Goal: Information Seeking & Learning: Learn about a topic

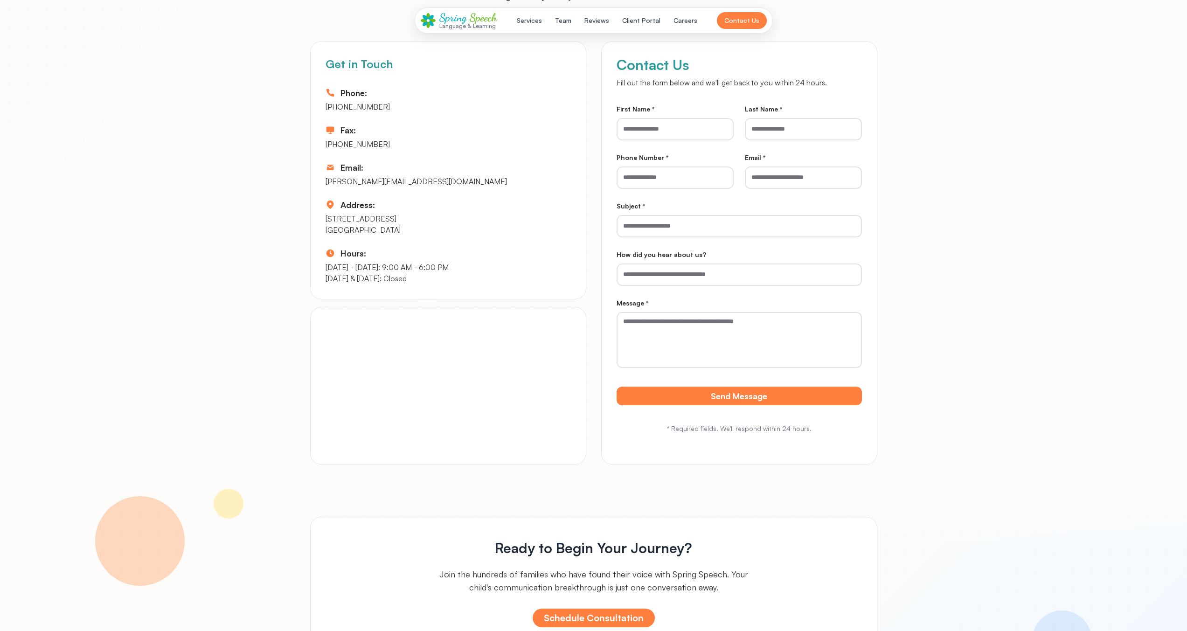
scroll to position [4191, 0]
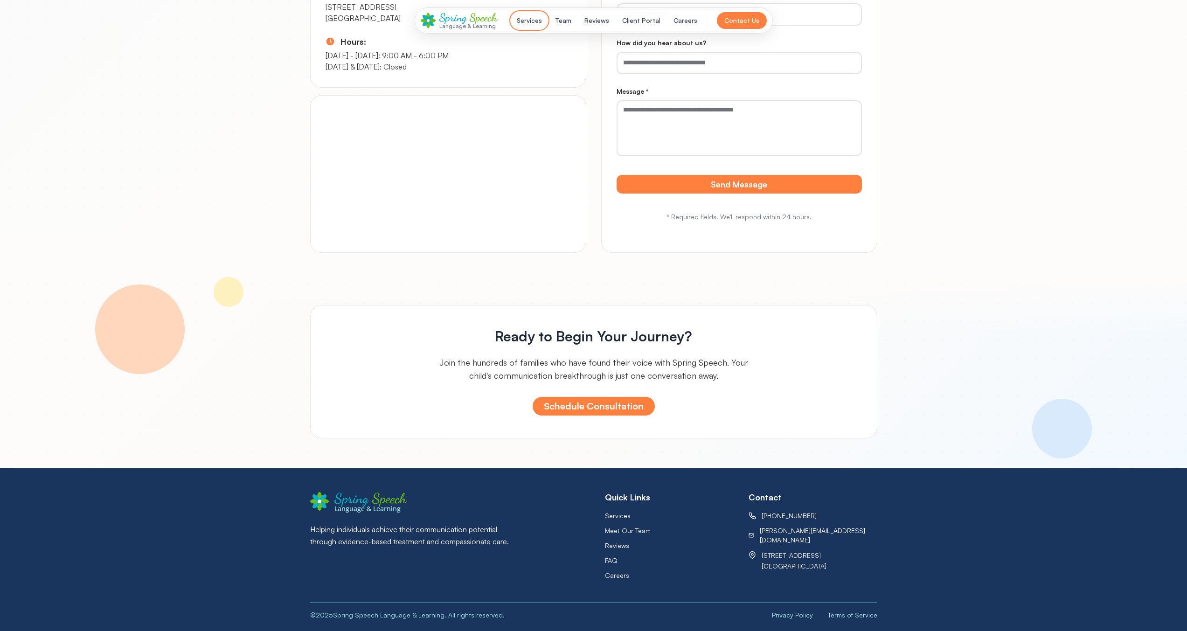
click at [531, 17] on button "Services" at bounding box center [529, 20] width 36 height 17
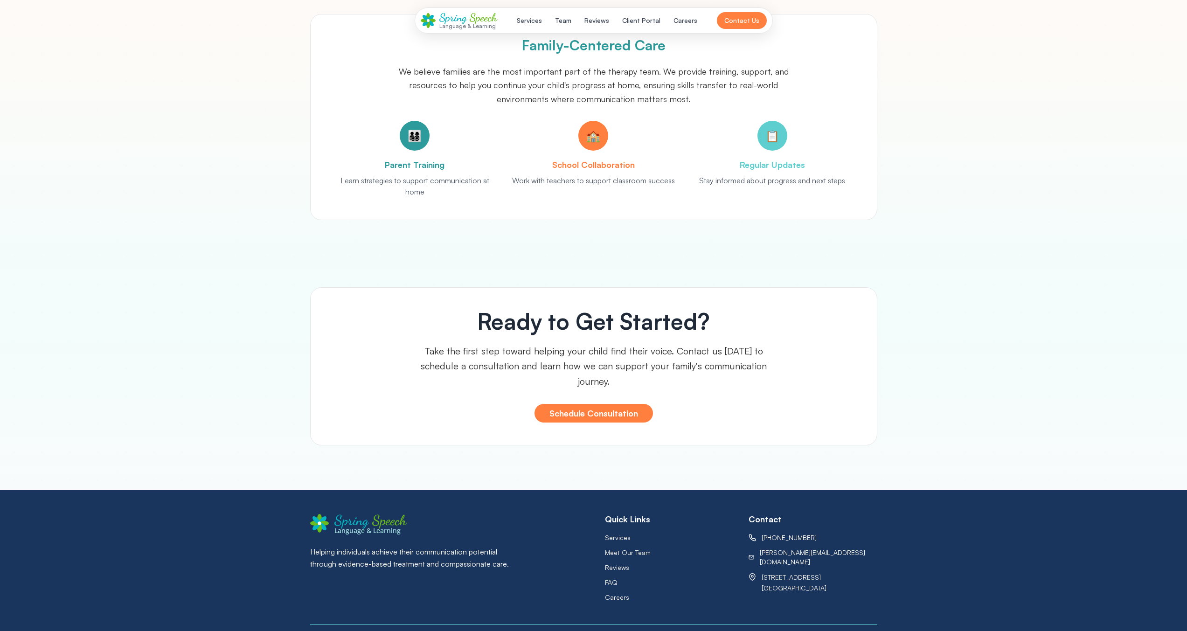
scroll to position [1360, 0]
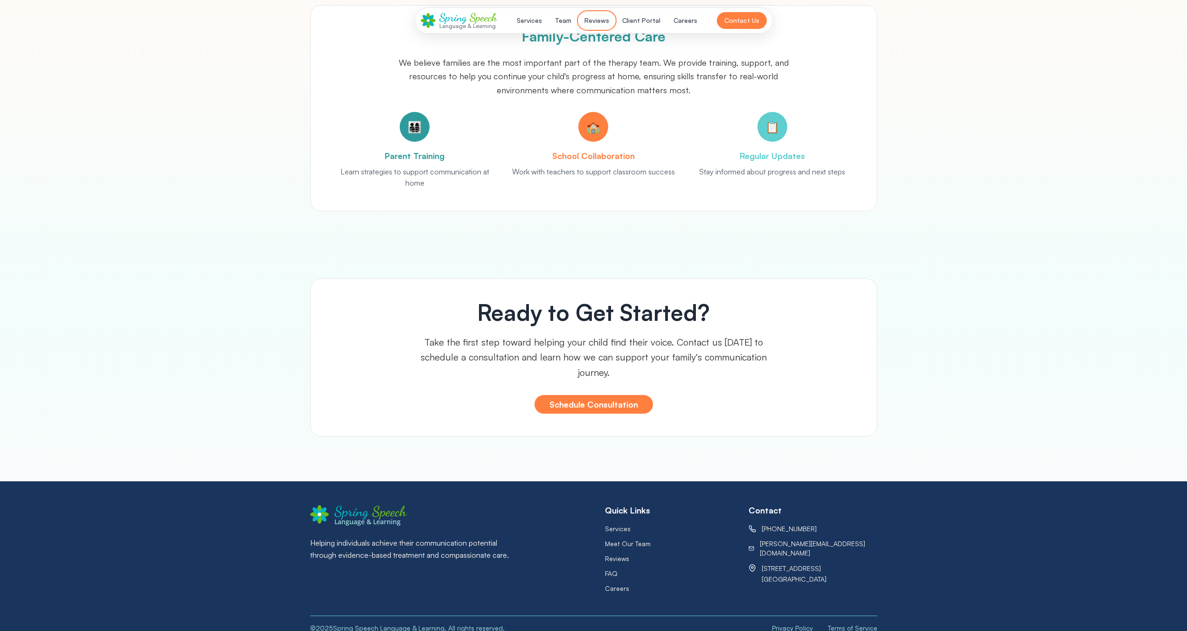
click at [603, 24] on button "Reviews" at bounding box center [597, 20] width 36 height 17
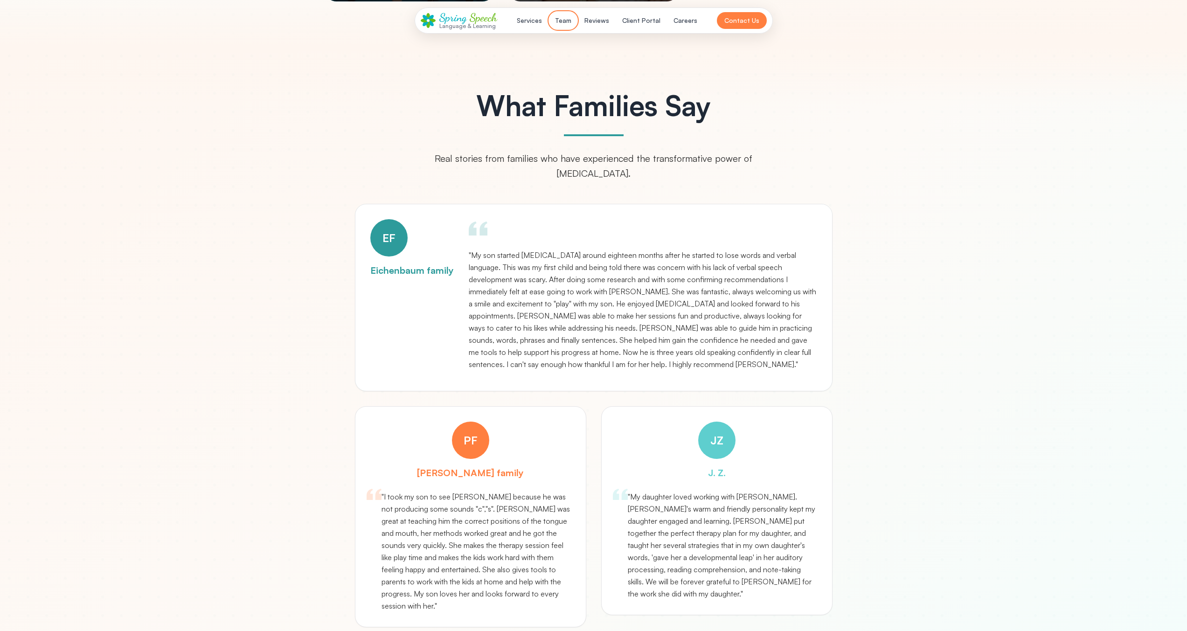
click at [570, 21] on button "Team" at bounding box center [563, 20] width 28 height 17
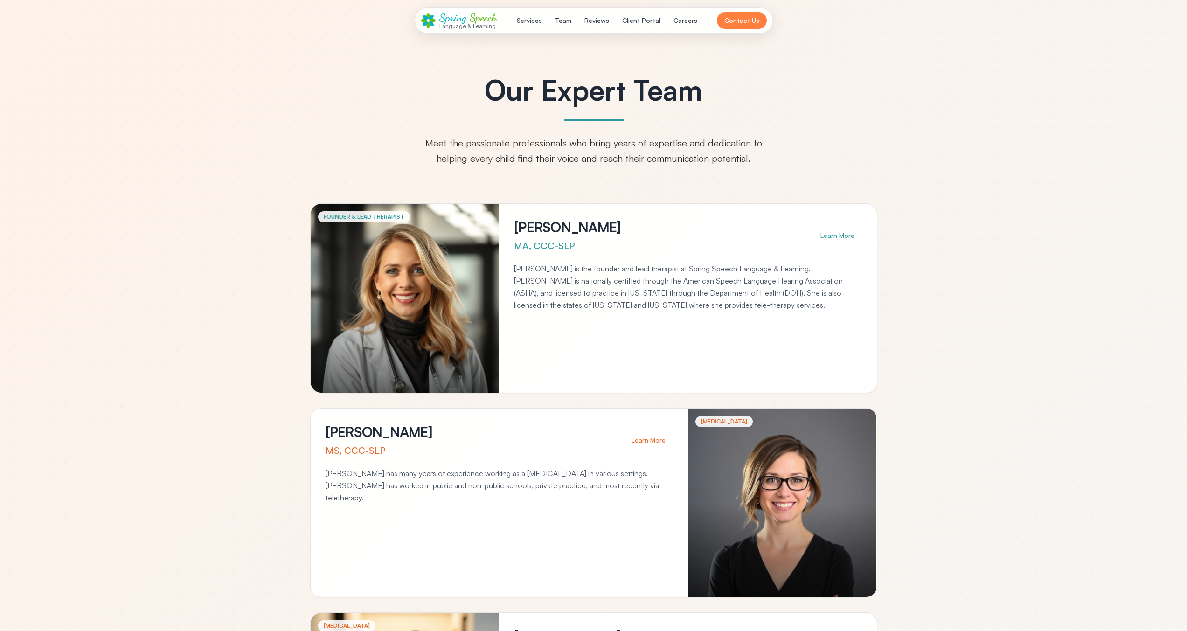
scroll to position [14, 0]
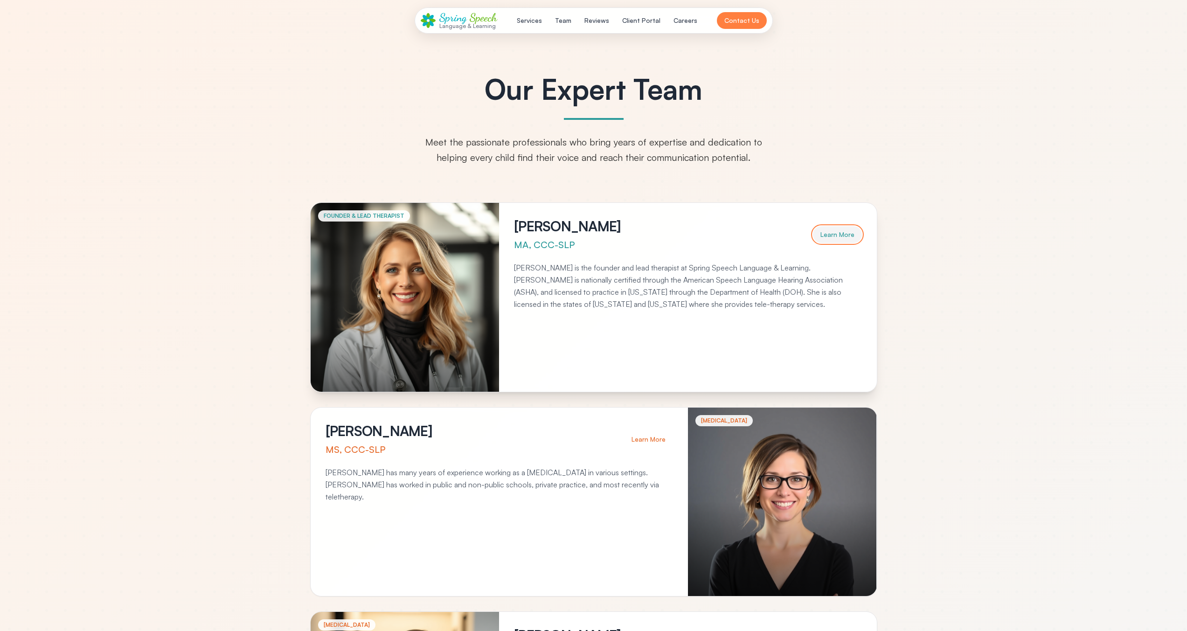
click at [836, 227] on button "Learn More" at bounding box center [837, 234] width 49 height 17
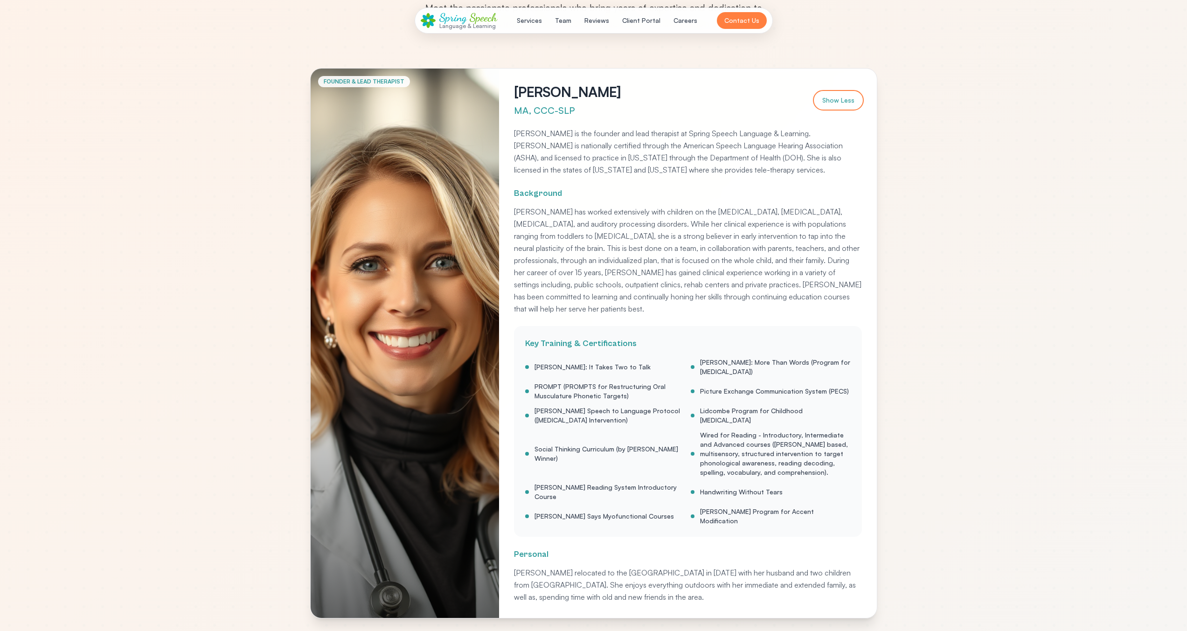
scroll to position [152, 0]
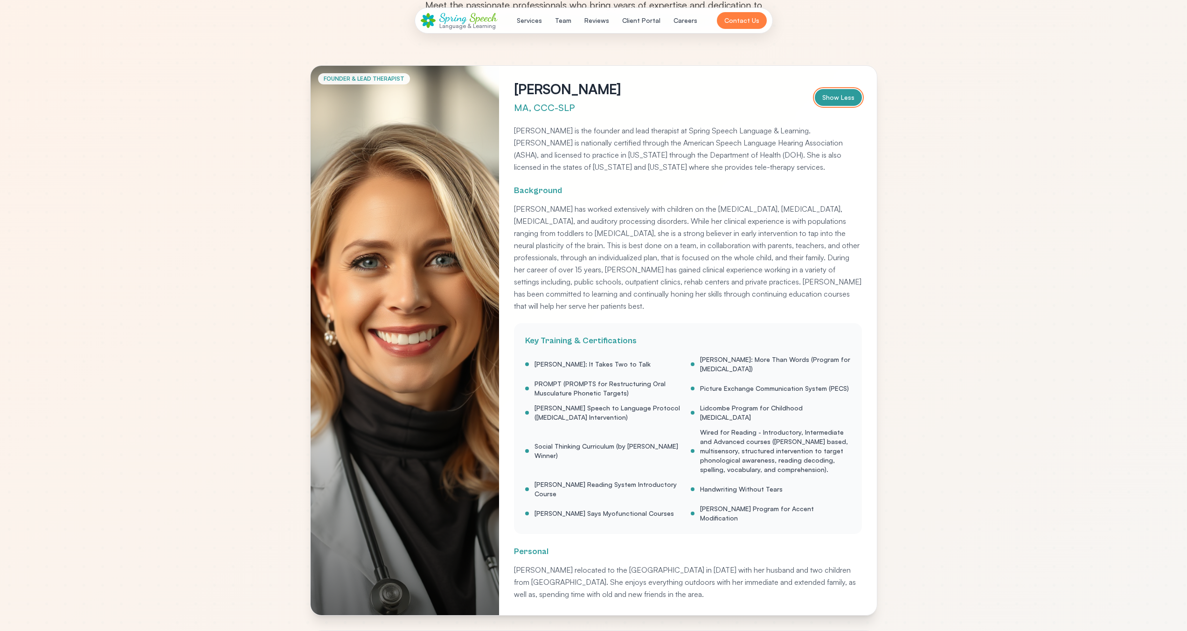
click at [837, 94] on button "Show Less" at bounding box center [838, 97] width 47 height 17
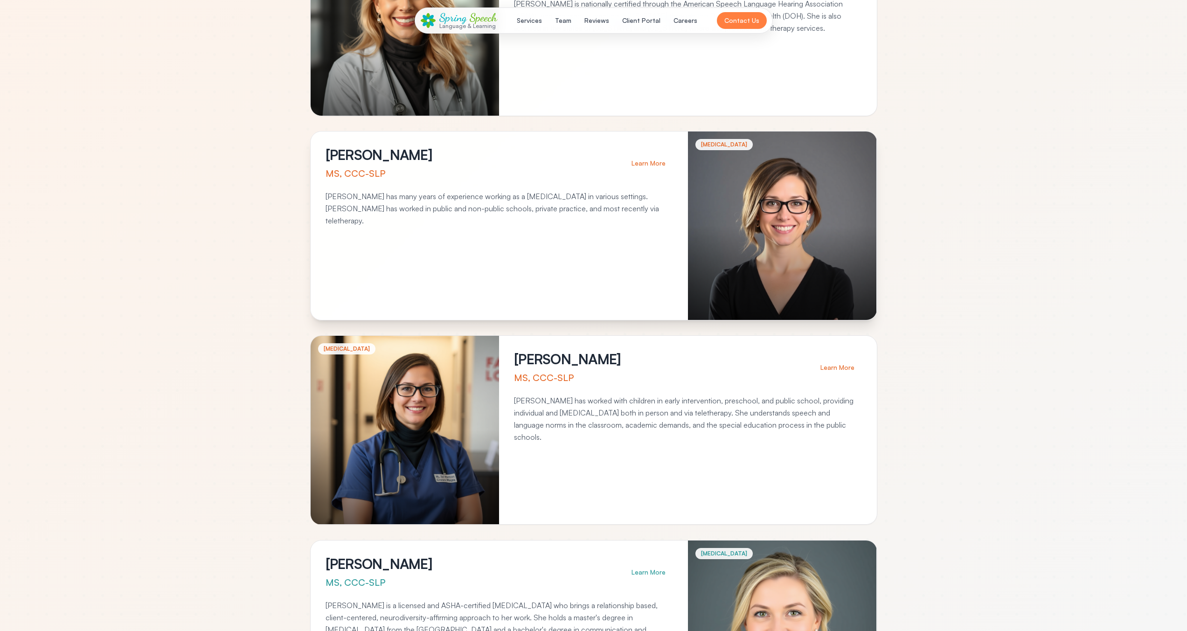
scroll to position [325, 0]
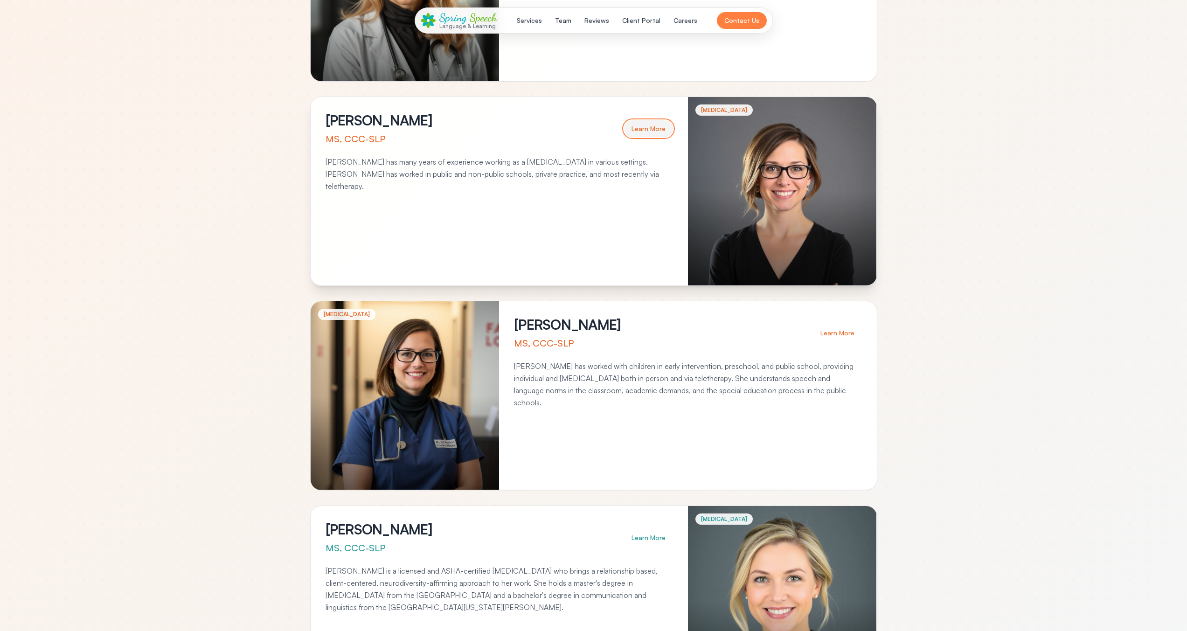
click at [658, 133] on button "Learn More" at bounding box center [648, 128] width 49 height 17
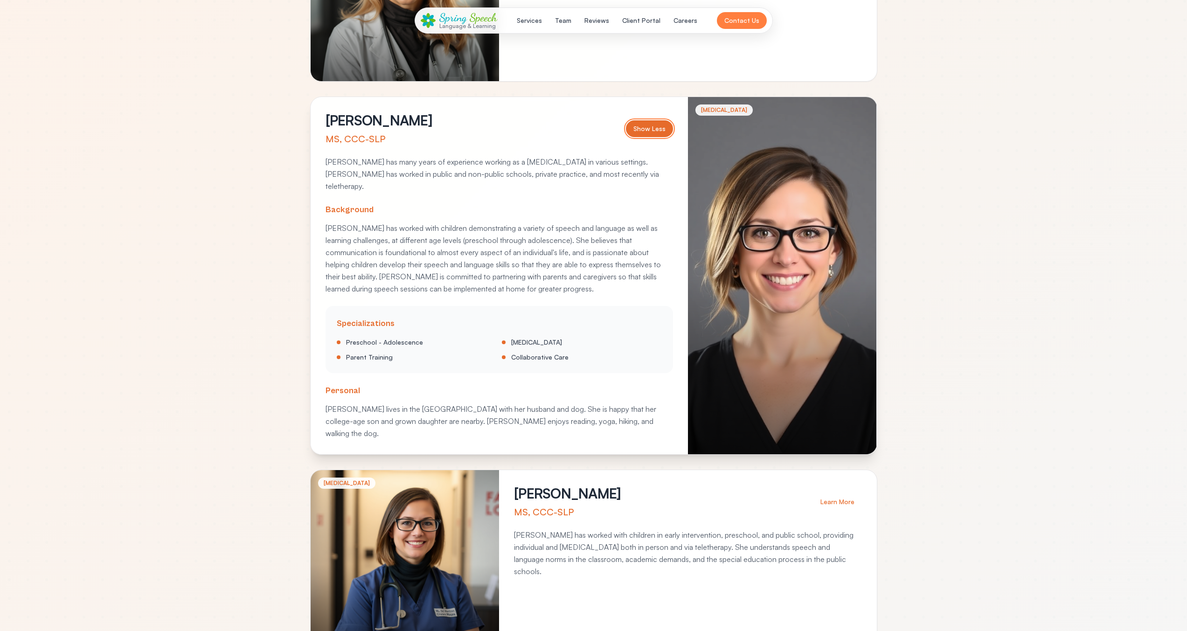
click at [658, 133] on button "Show Less" at bounding box center [649, 128] width 47 height 17
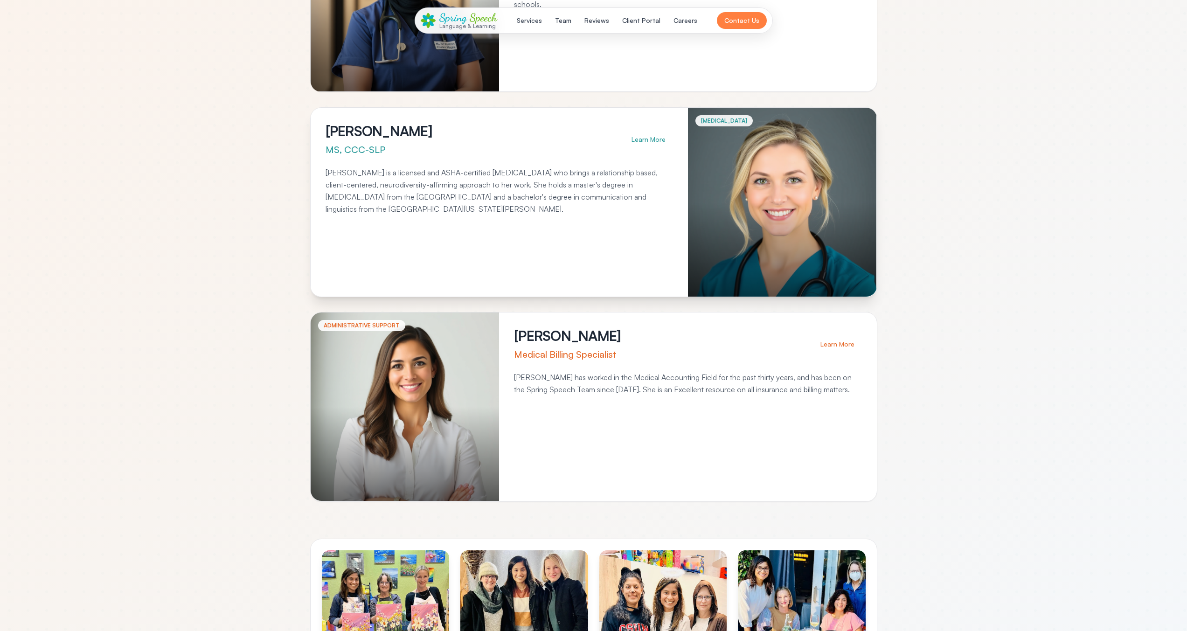
scroll to position [1124, 0]
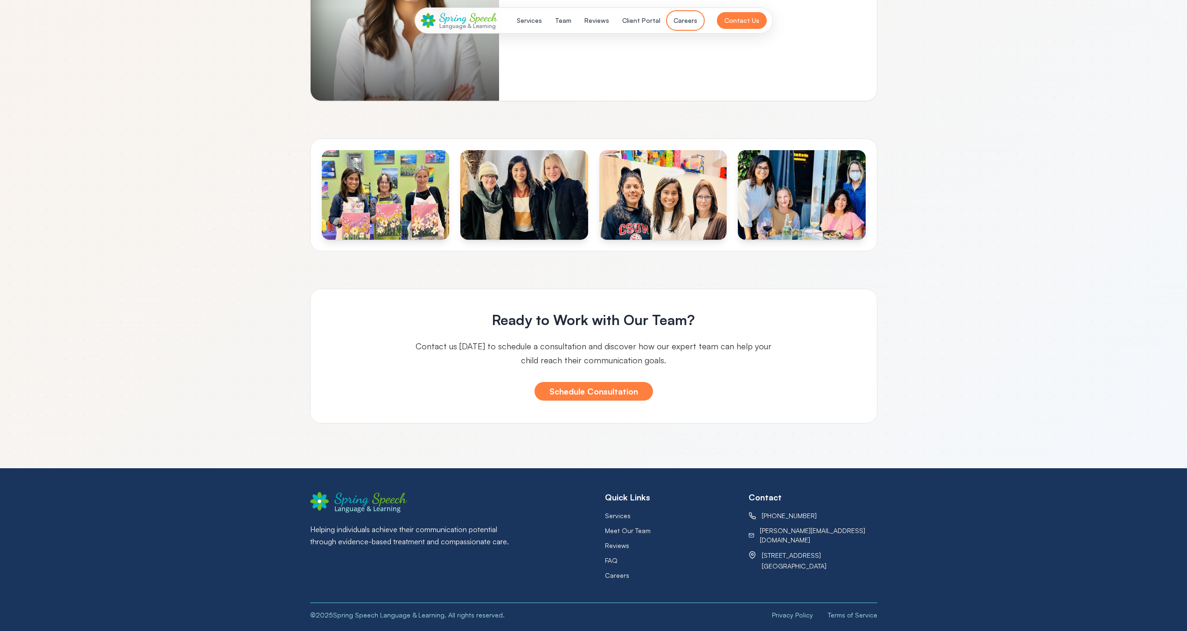
click at [679, 20] on button "Careers" at bounding box center [685, 20] width 35 height 17
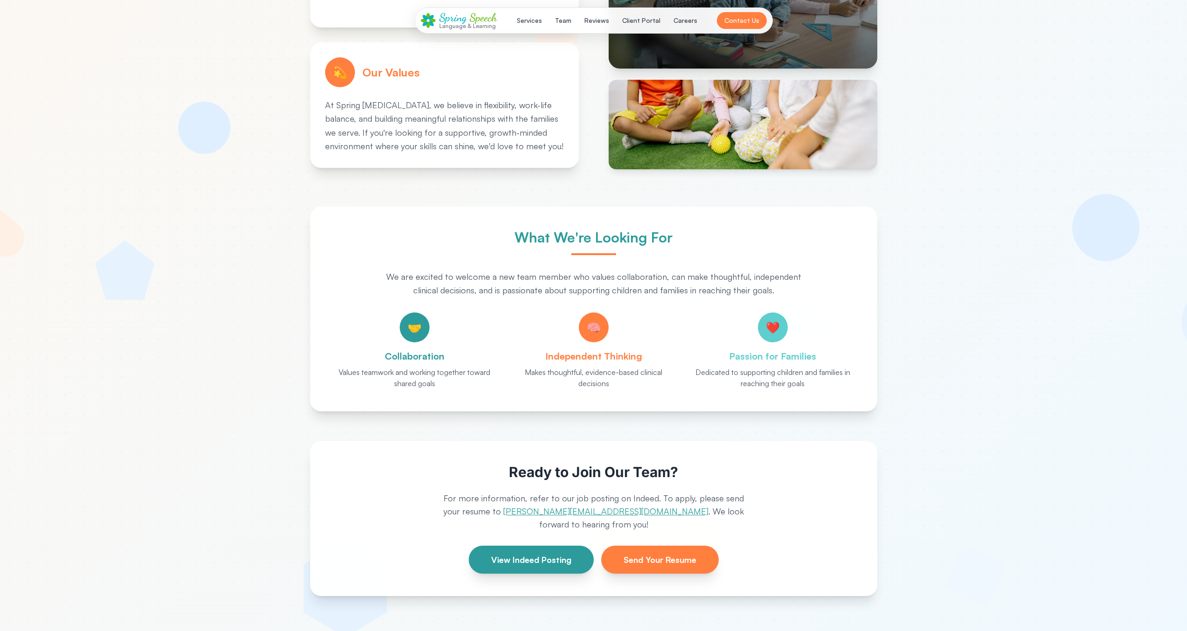
scroll to position [0, 0]
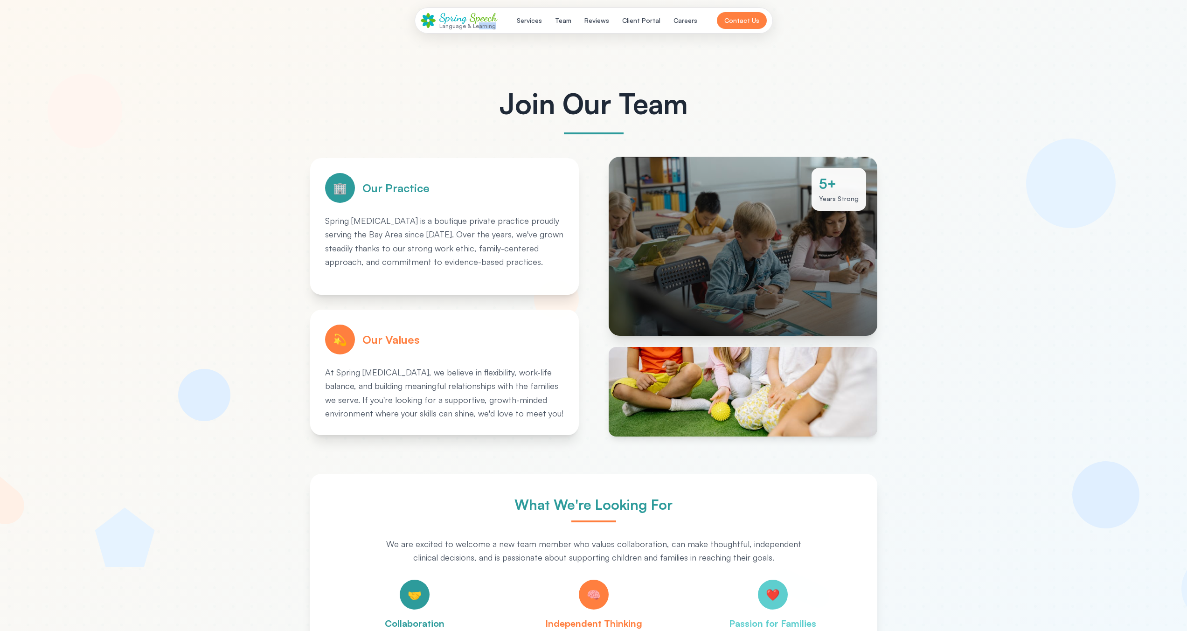
click at [477, 29] on div "Spring Speech Language & Learning Services Team Reviews Client Portal Careers C…" at bounding box center [594, 20] width 358 height 26
click at [494, 26] on div "Language & Learning" at bounding box center [468, 26] width 58 height 6
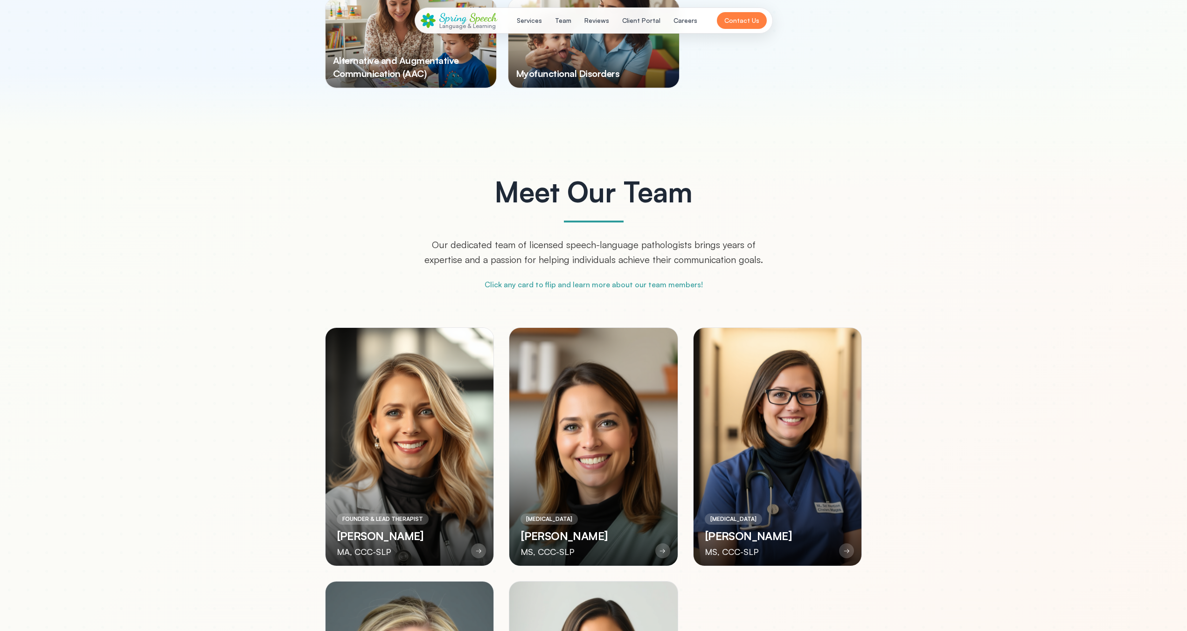
scroll to position [1795, 0]
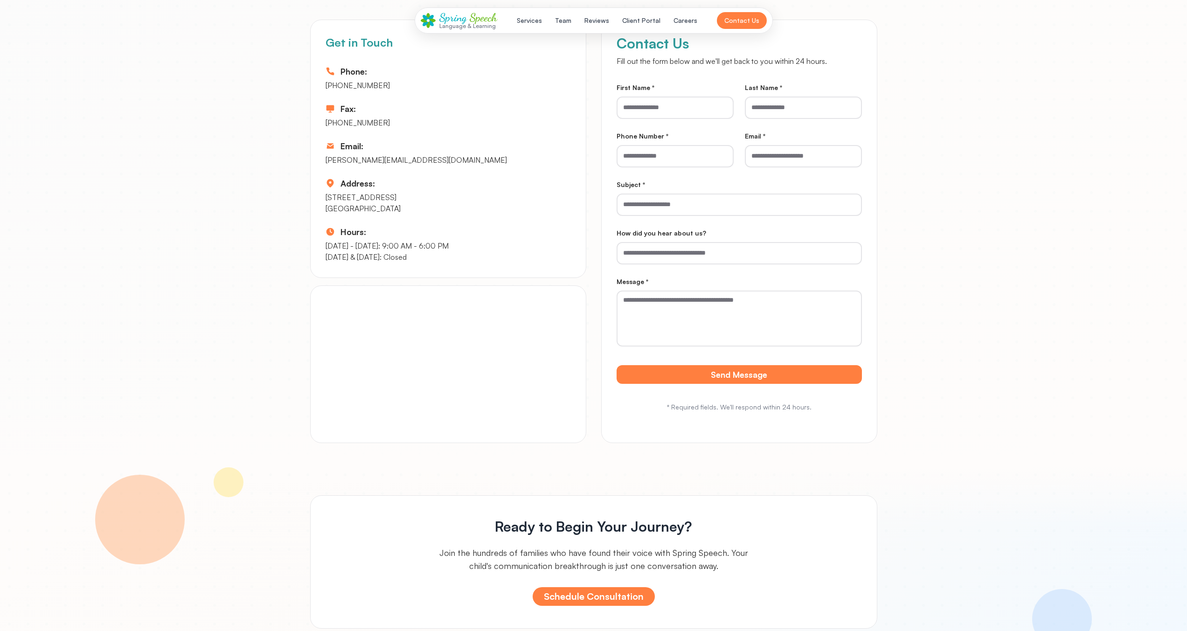
scroll to position [4191, 0]
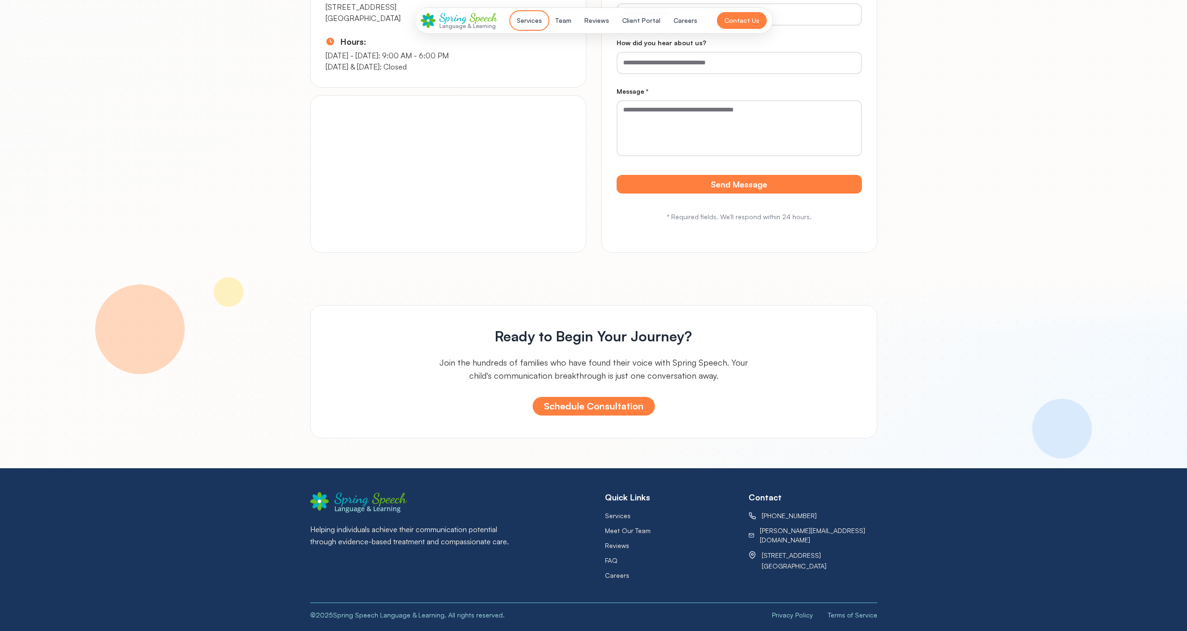
click at [536, 24] on button "Services" at bounding box center [529, 20] width 36 height 17
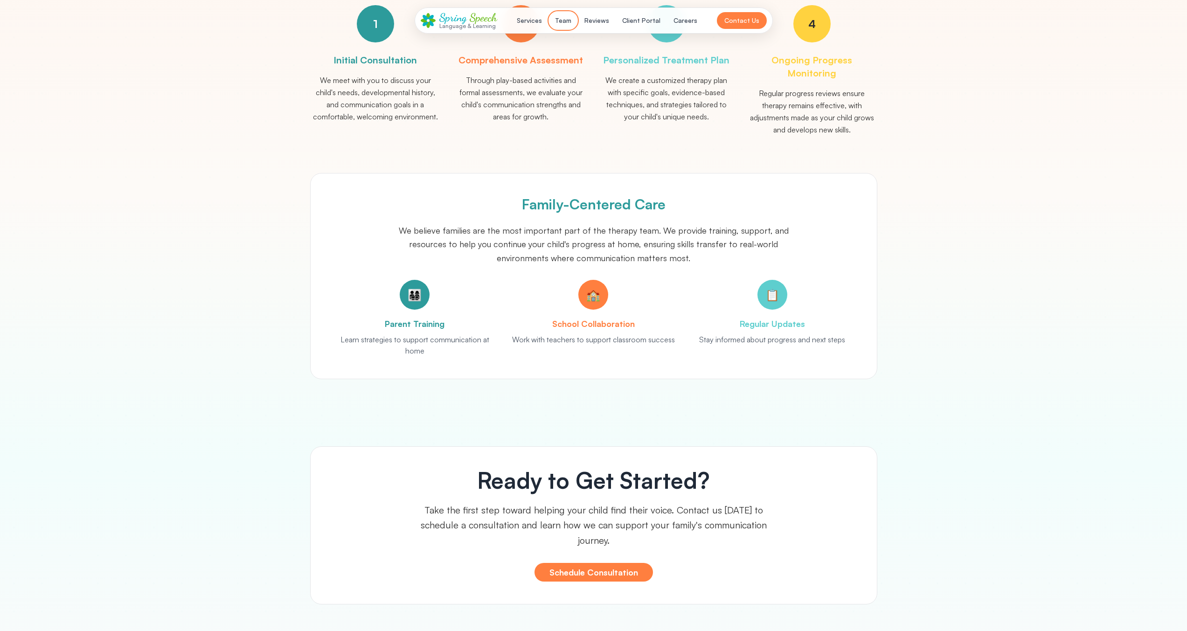
click at [574, 25] on button "Team" at bounding box center [563, 20] width 28 height 17
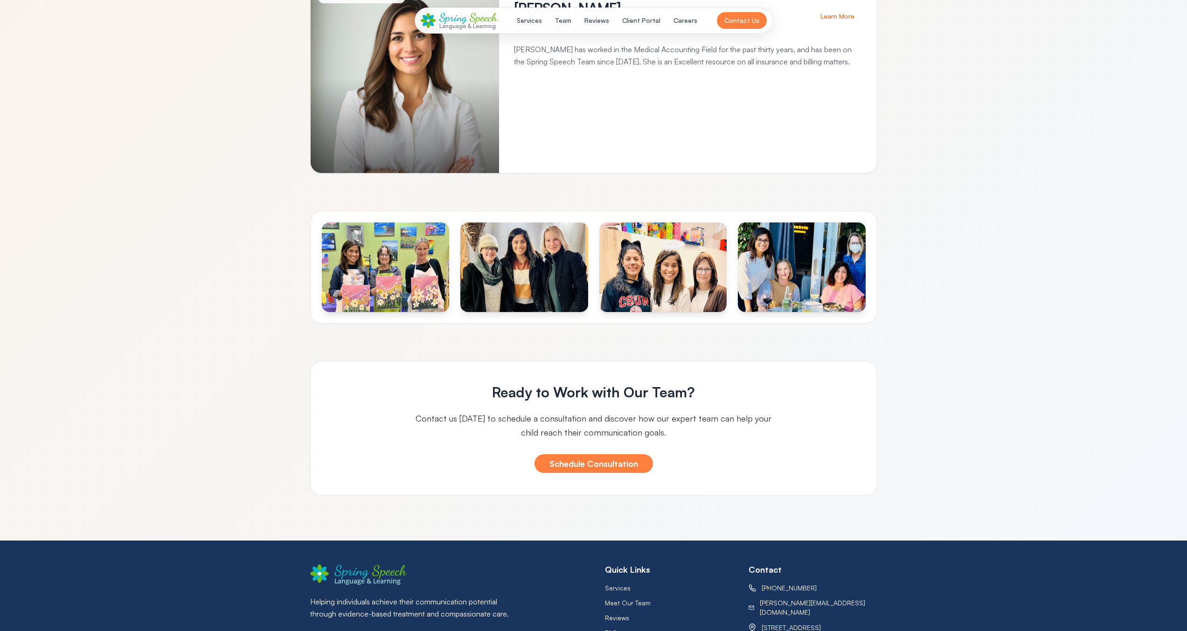
scroll to position [1124, 0]
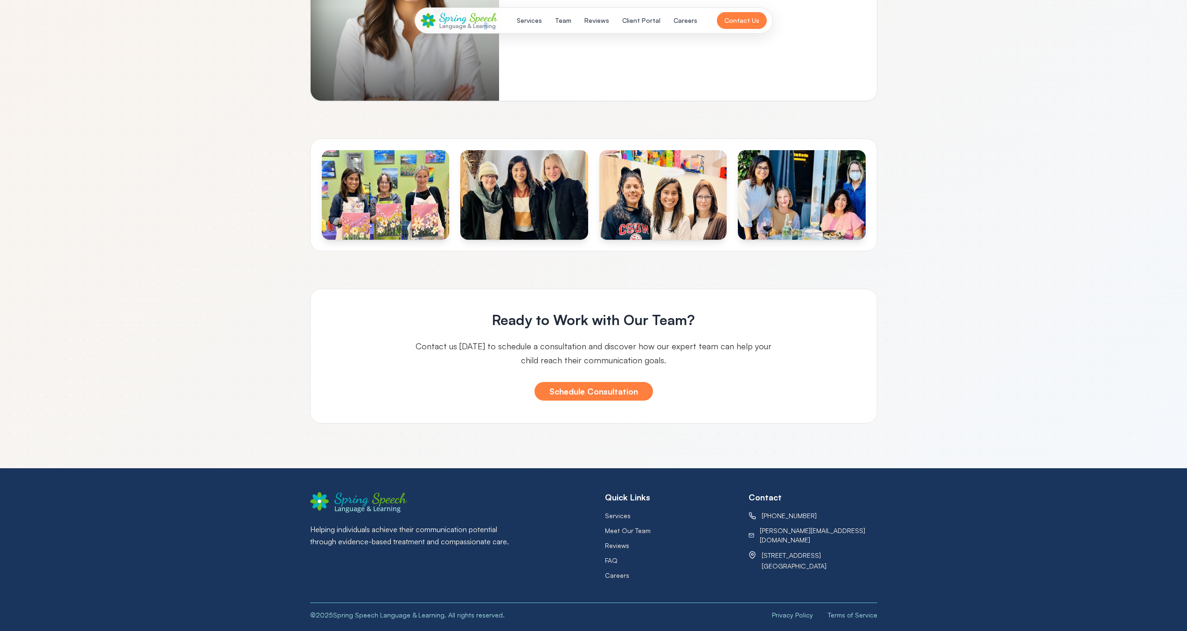
click at [483, 23] on div "Language & Learning" at bounding box center [468, 26] width 58 height 6
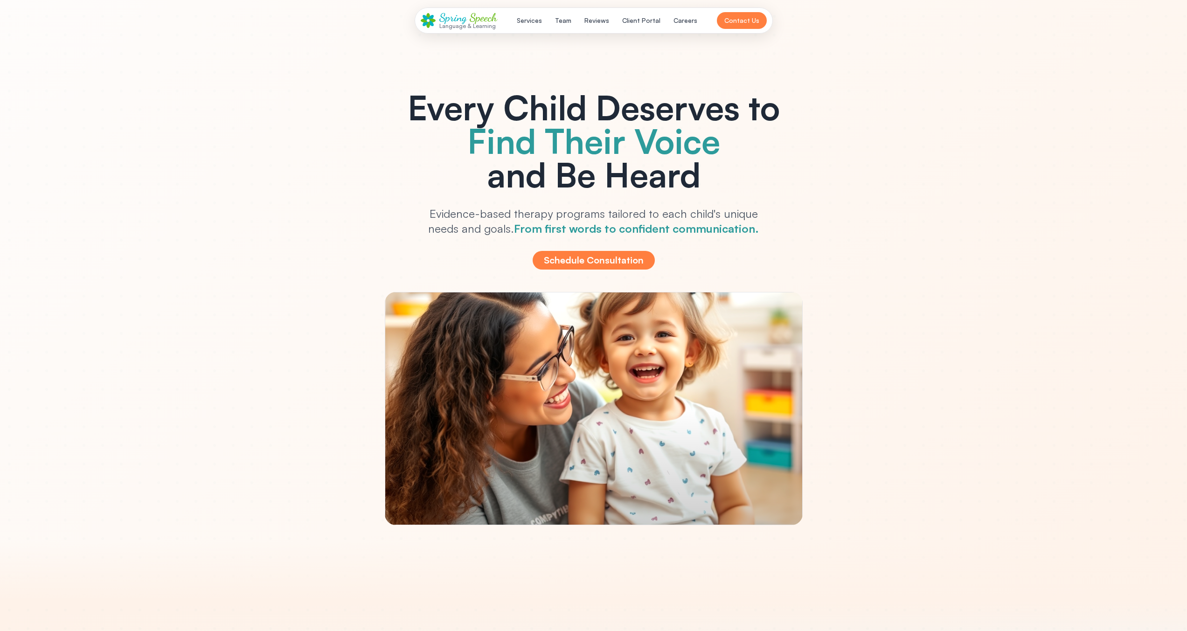
scroll to position [0, 0]
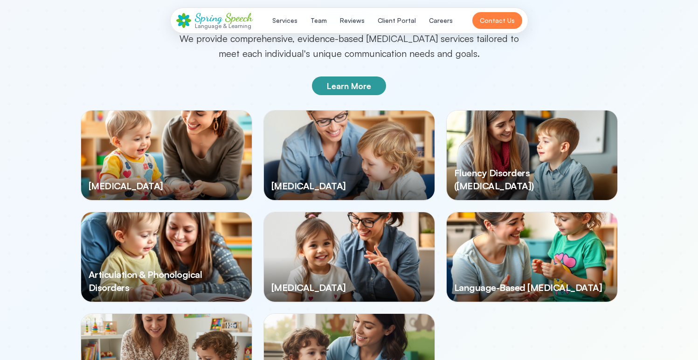
scroll to position [1164, 0]
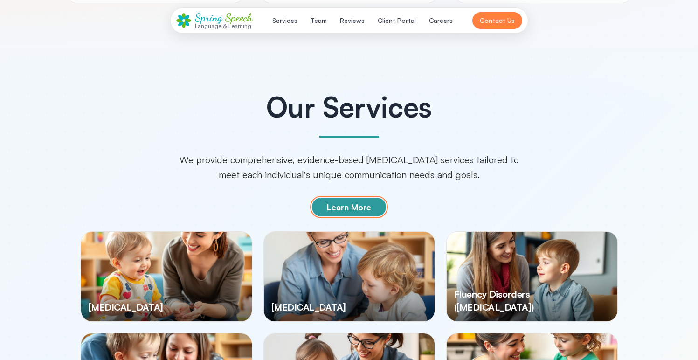
click at [361, 215] on button "Learn More" at bounding box center [349, 207] width 74 height 19
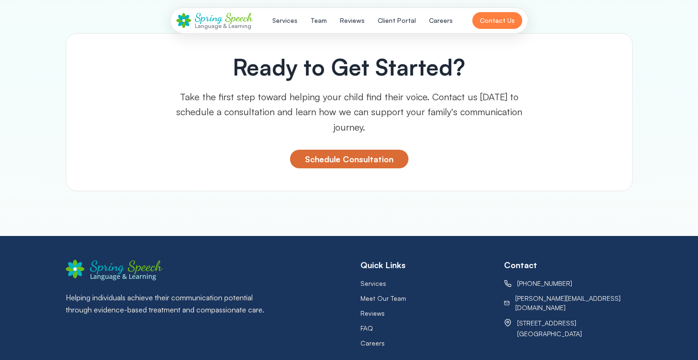
scroll to position [1638, 0]
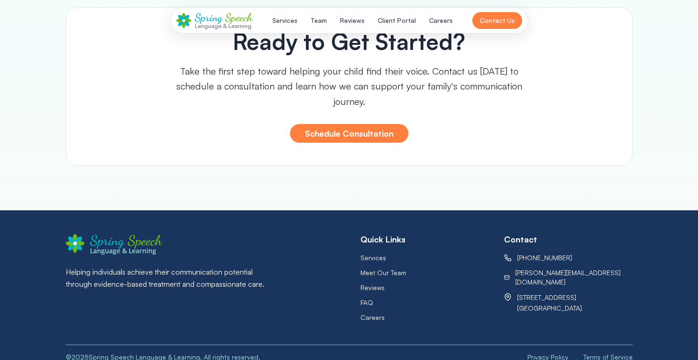
click at [324, 6] on header "Spring Speech Language & Learning Services Team Reviews Client Portal Careers C…" at bounding box center [349, 20] width 698 height 41
click at [324, 11] on div "Spring Speech Language & Learning Services Team Reviews Client Portal Careers C…" at bounding box center [349, 20] width 358 height 26
click at [325, 20] on button "Team" at bounding box center [319, 20] width 28 height 17
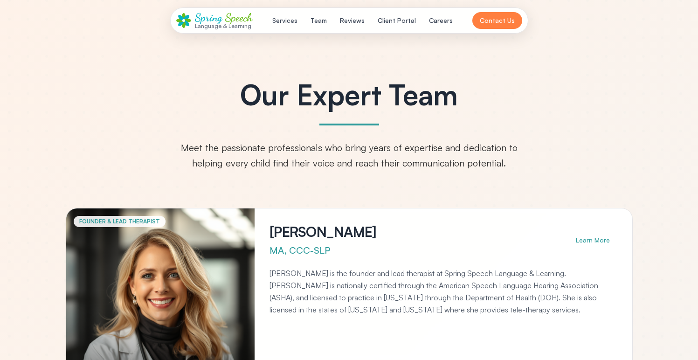
scroll to position [0, 0]
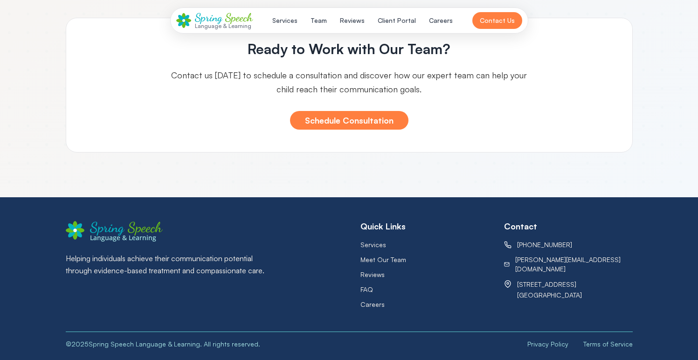
click at [224, 20] on div "Spring Speech" at bounding box center [224, 18] width 58 height 12
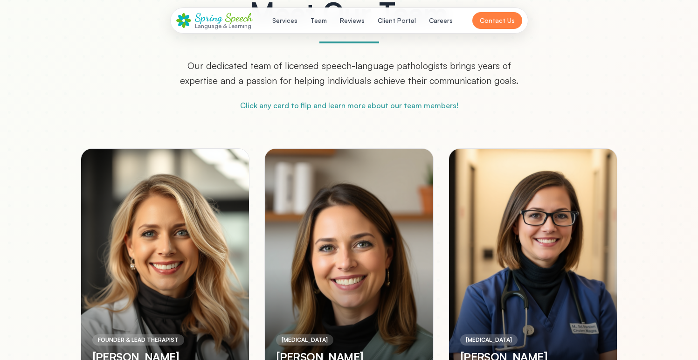
scroll to position [1891, 0]
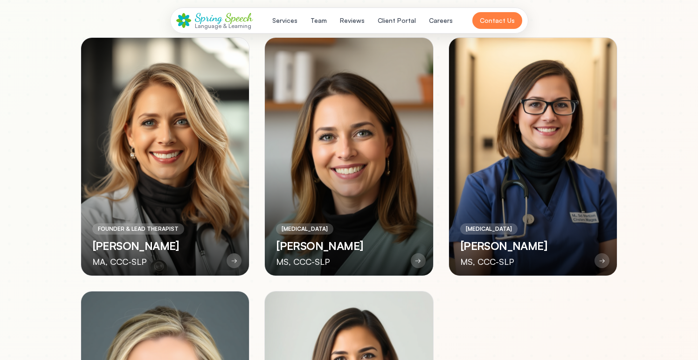
click at [215, 136] on div at bounding box center [165, 157] width 168 height 238
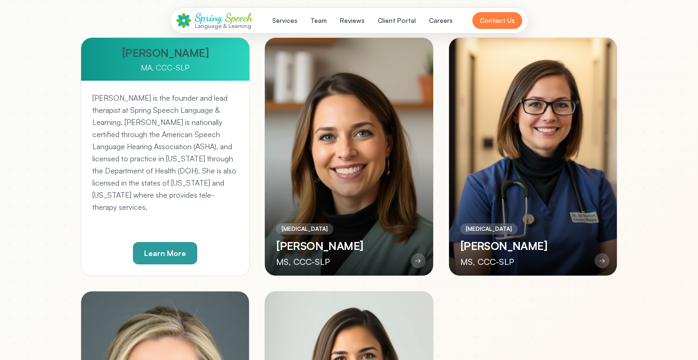
click at [215, 136] on div at bounding box center [165, 157] width 168 height 238
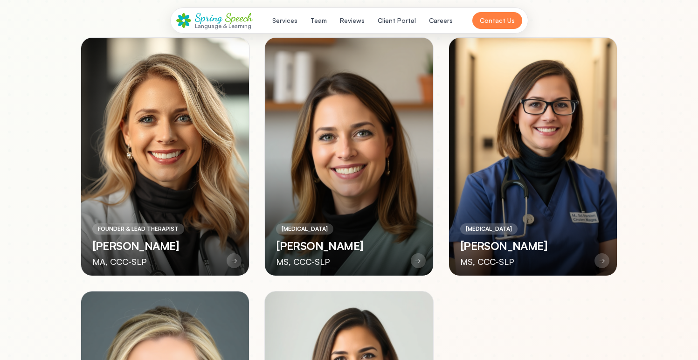
click at [217, 136] on div at bounding box center [165, 157] width 168 height 238
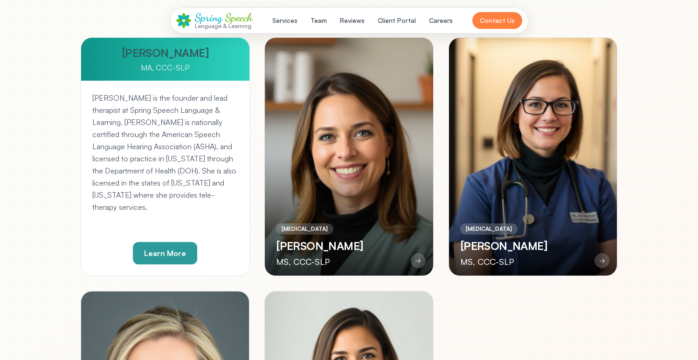
click at [218, 137] on p "[PERSON_NAME] is the founder and lead therapist at Spring Speech Language & Lea…" at bounding box center [165, 152] width 146 height 121
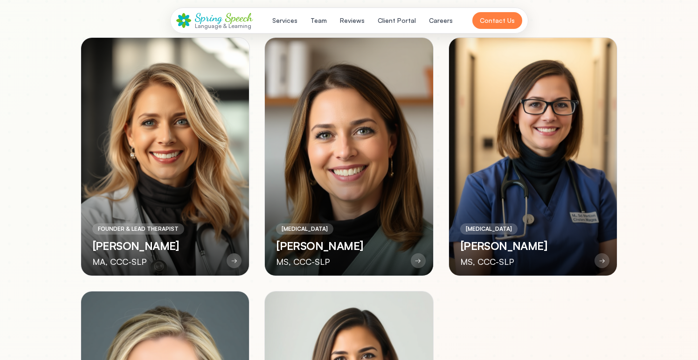
click at [282, 149] on div at bounding box center [349, 157] width 168 height 238
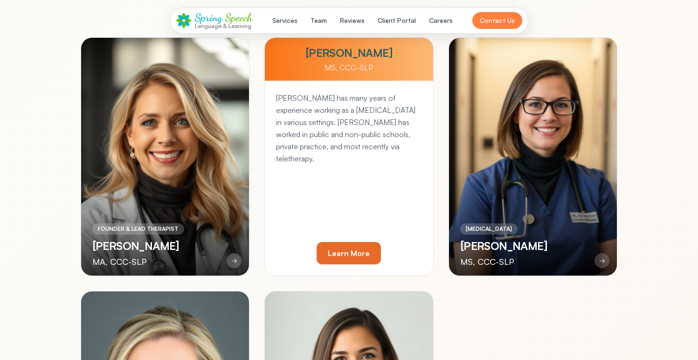
click at [285, 150] on div at bounding box center [349, 157] width 168 height 238
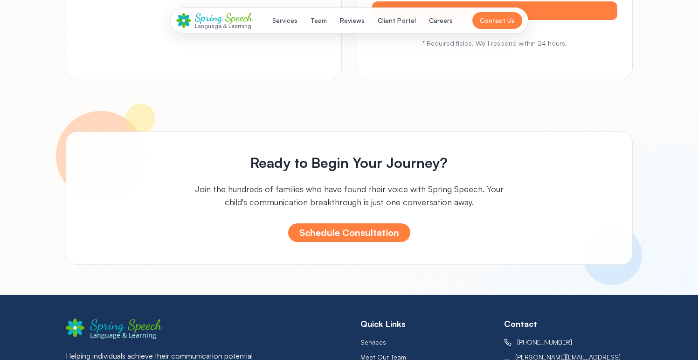
scroll to position [4385, 0]
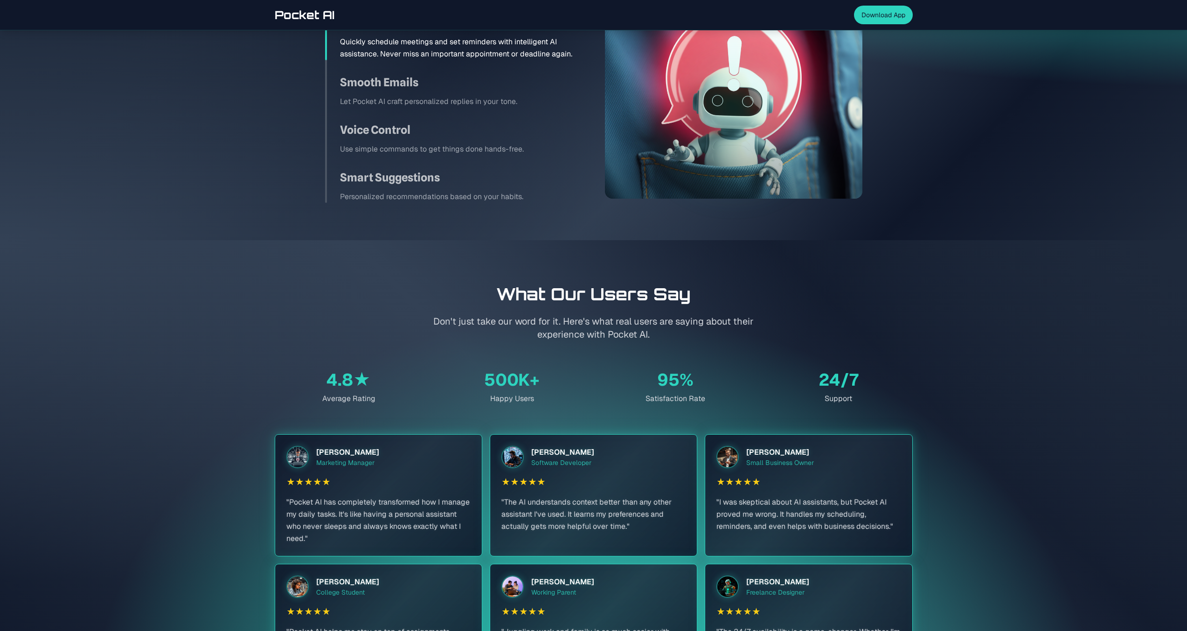
scroll to position [1398, 0]
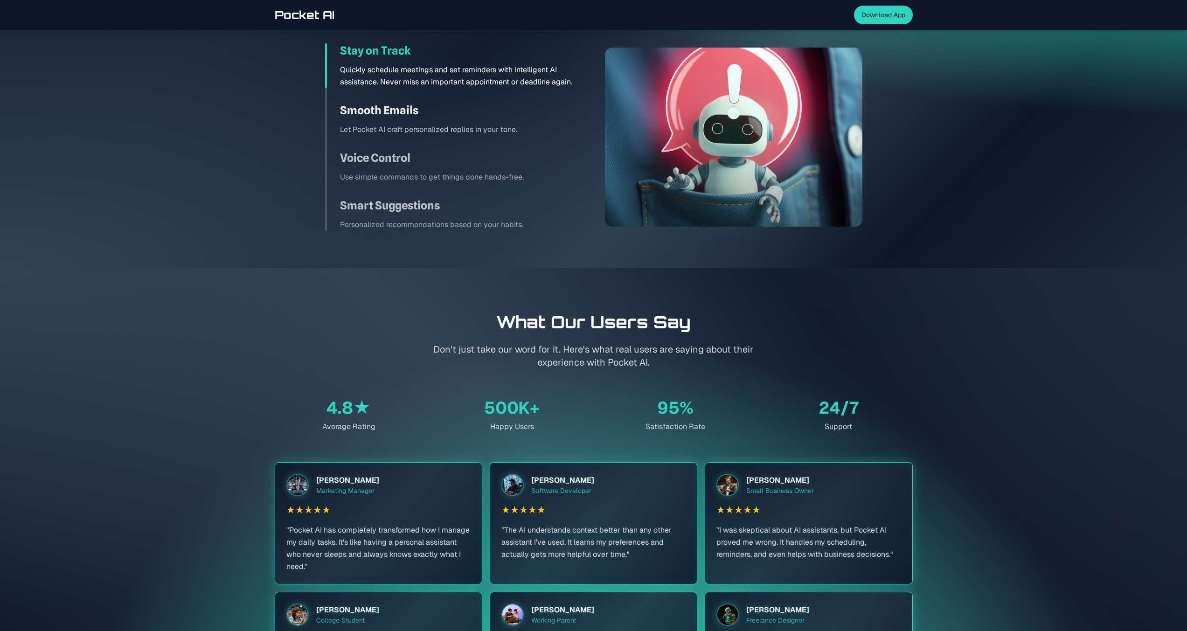
click at [469, 107] on h3 "Smooth Emails" at bounding box center [461, 110] width 243 height 15
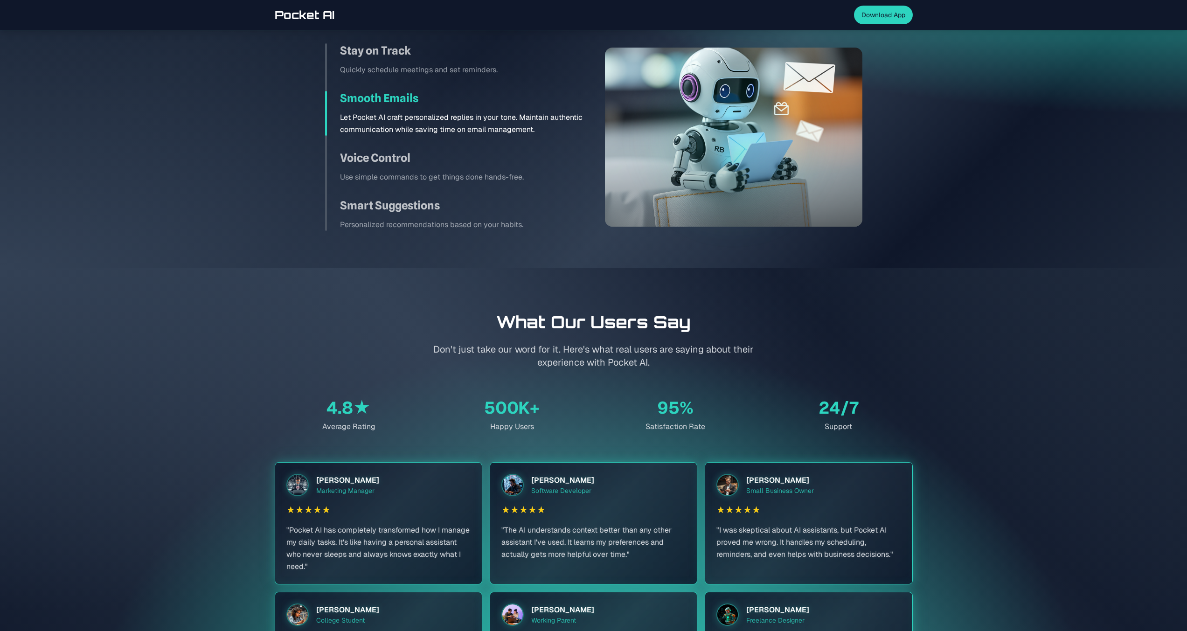
click at [470, 141] on div "Stay on Track Quickly schedule meetings and set reminders. Smooth Emails Let Po…" at bounding box center [453, 137] width 257 height 188
click at [477, 166] on div "Voice Control Use simple commands to get things done hands-free." at bounding box center [453, 167] width 257 height 33
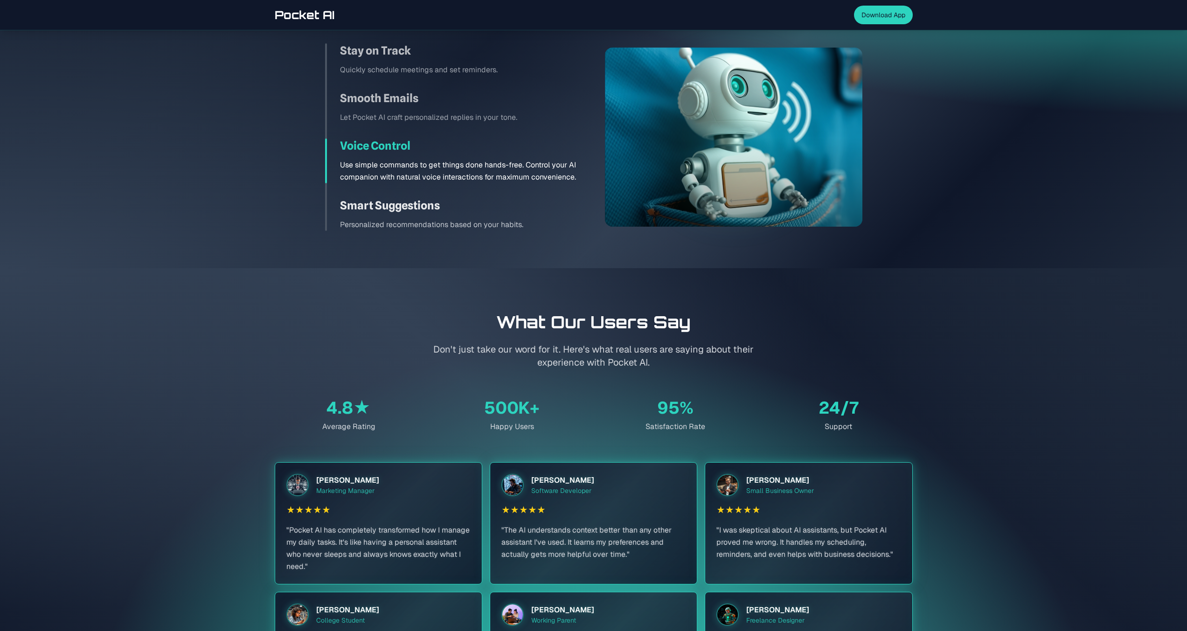
click at [481, 221] on p "Personalized recommendations based on your habits." at bounding box center [461, 225] width 243 height 12
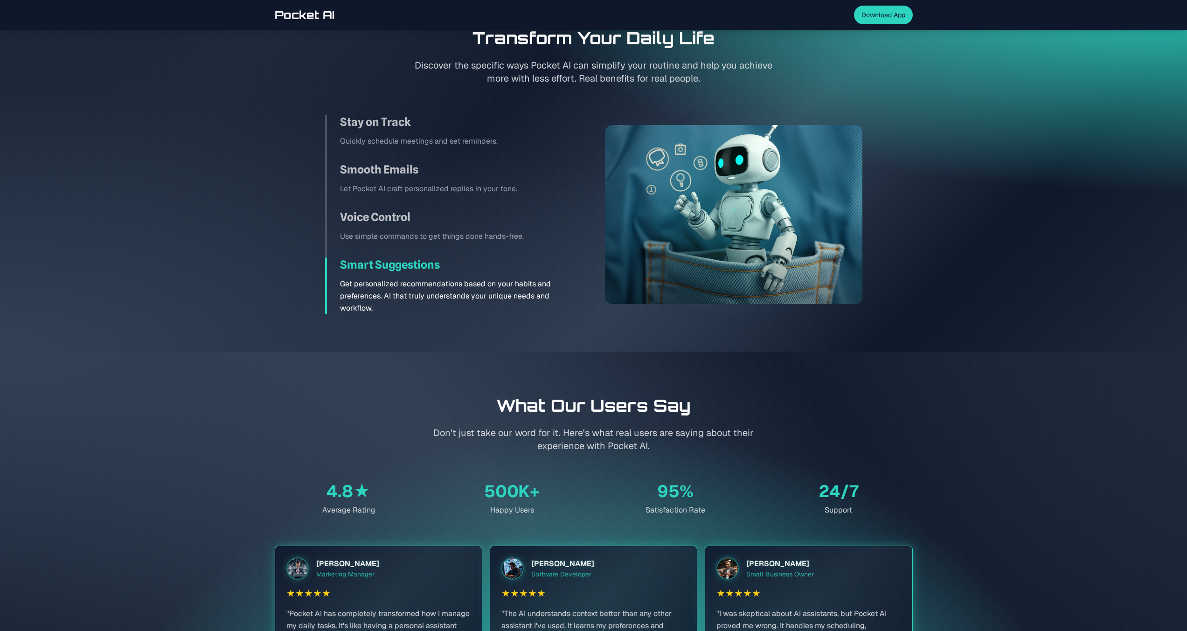
scroll to position [1316, 0]
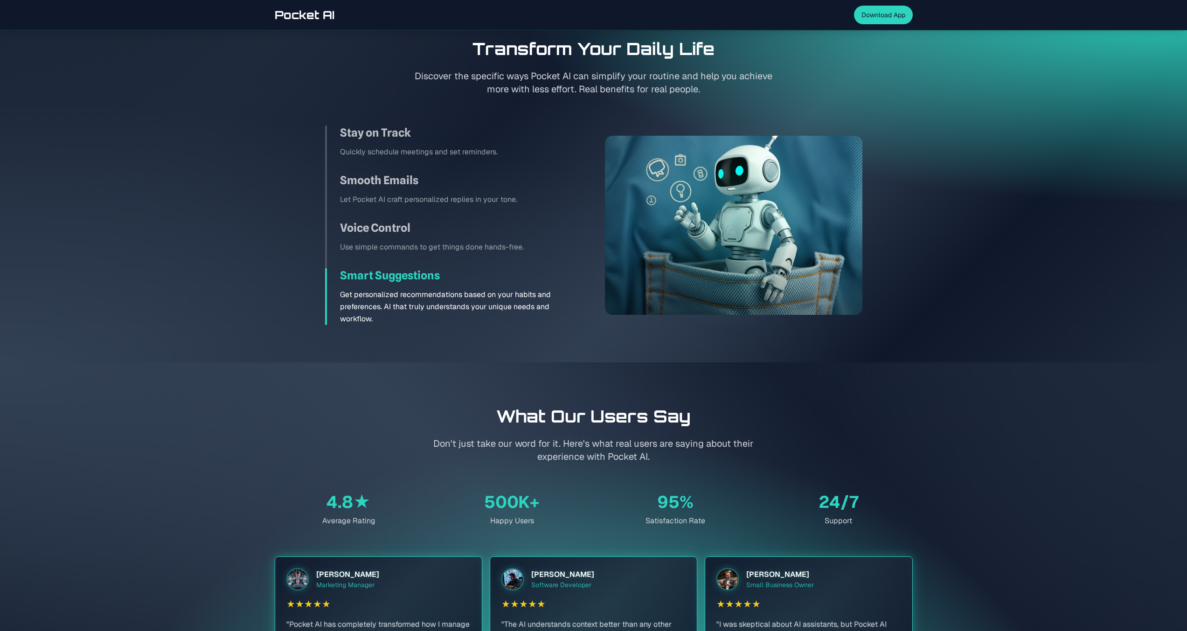
click at [479, 221] on h3 "Voice Control" at bounding box center [461, 228] width 243 height 15
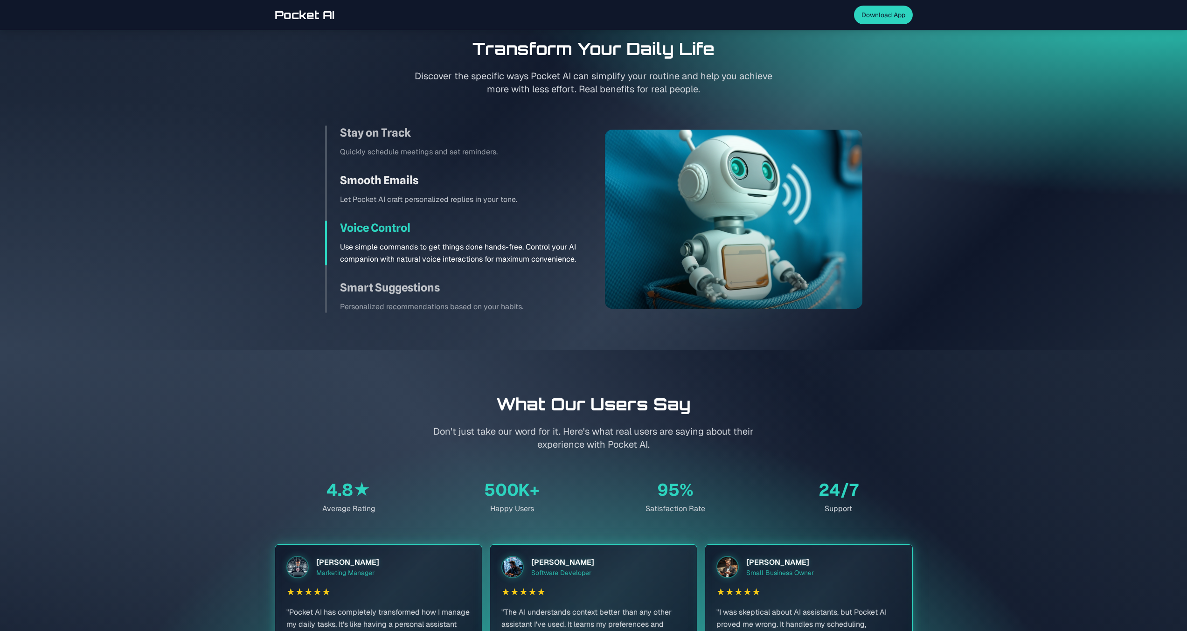
click at [481, 182] on h3 "Smooth Emails" at bounding box center [461, 180] width 243 height 15
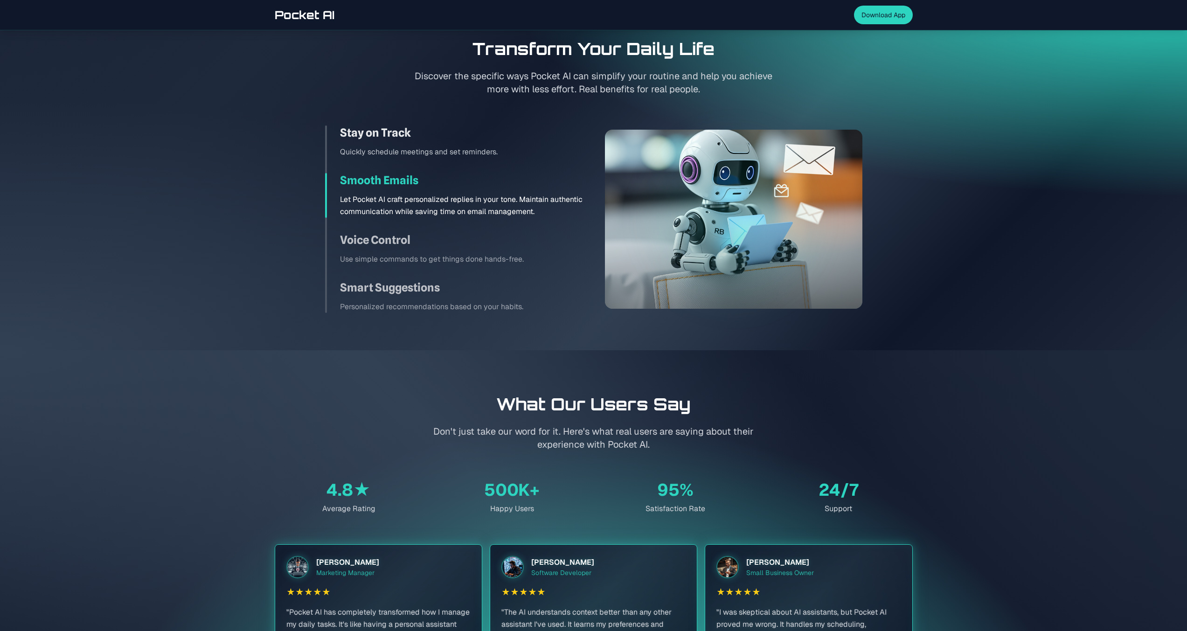
click at [483, 157] on p "Quickly schedule meetings and set reminders." at bounding box center [461, 152] width 243 height 12
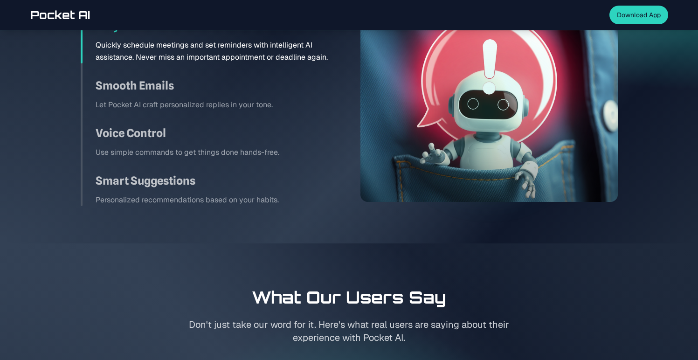
scroll to position [1304, 0]
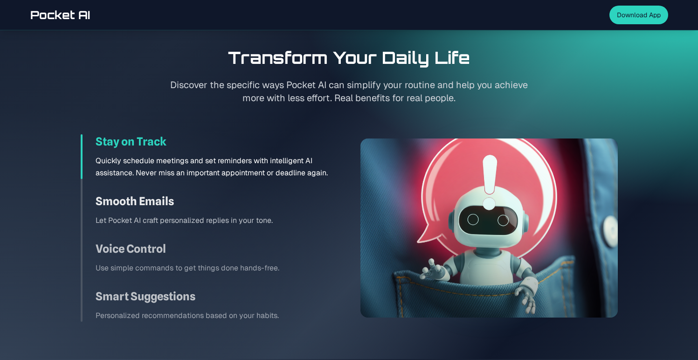
click at [269, 222] on p "Let Pocket AI craft personalized replies in your tone." at bounding box center [217, 221] width 243 height 12
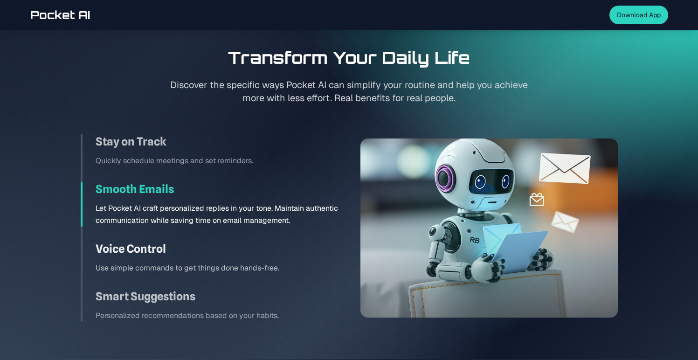
click at [261, 253] on h3 "Voice Control" at bounding box center [217, 249] width 243 height 15
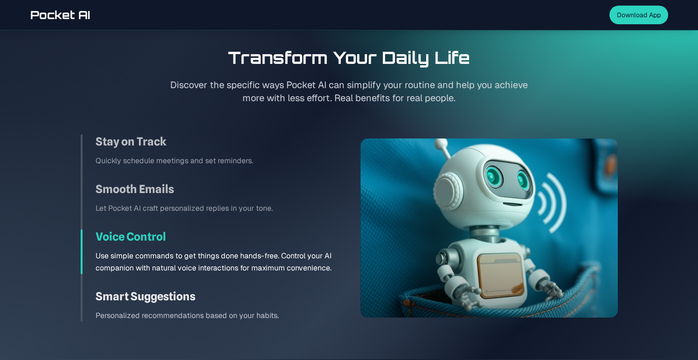
click at [264, 293] on h3 "Smart Suggestions" at bounding box center [217, 296] width 243 height 15
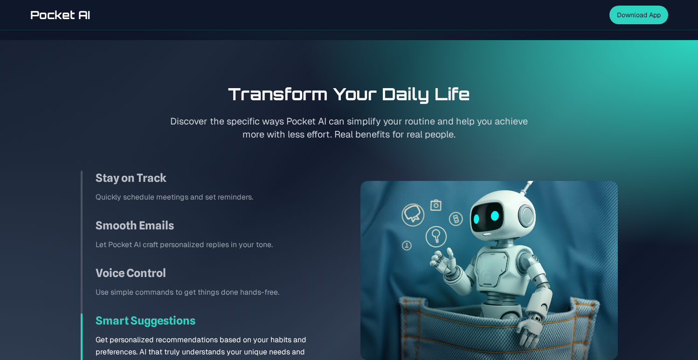
scroll to position [1249, 0]
